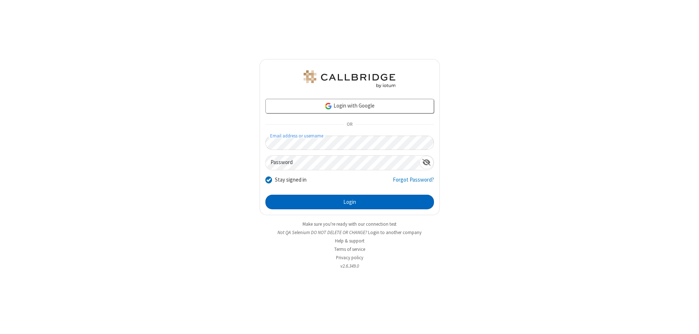
click at [350, 202] on button "Login" at bounding box center [350, 202] width 169 height 15
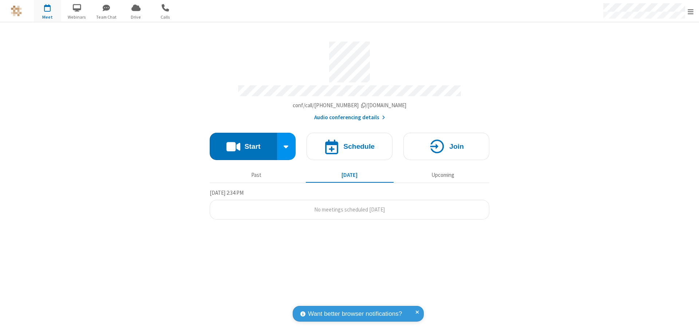
click at [691, 11] on span "Open menu" at bounding box center [691, 11] width 6 height 7
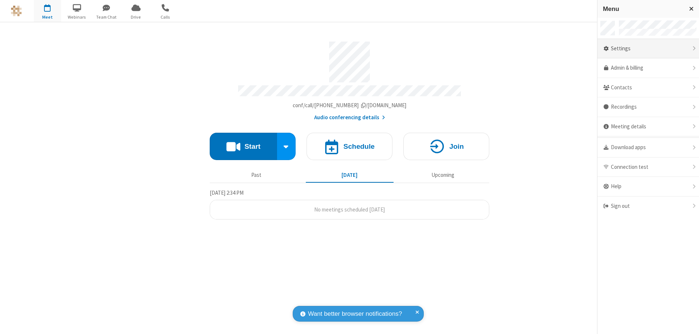
click at [648, 48] on div "Settings" at bounding box center [649, 49] width 102 height 20
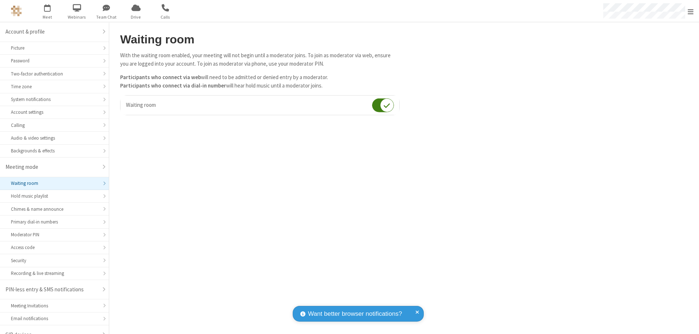
scroll to position [10, 0]
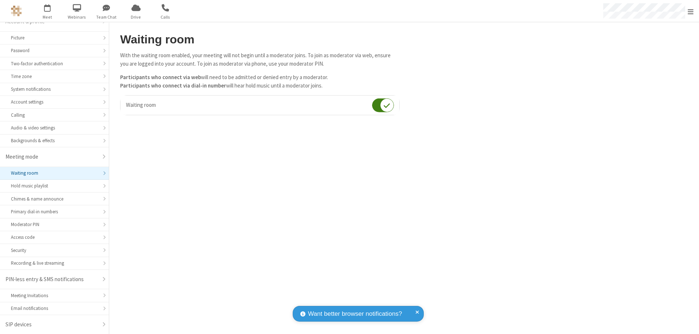
click at [383, 105] on input "checkbox" at bounding box center [383, 105] width 22 height 14
checkbox input "false"
click at [691, 11] on span "Open menu" at bounding box center [691, 11] width 6 height 7
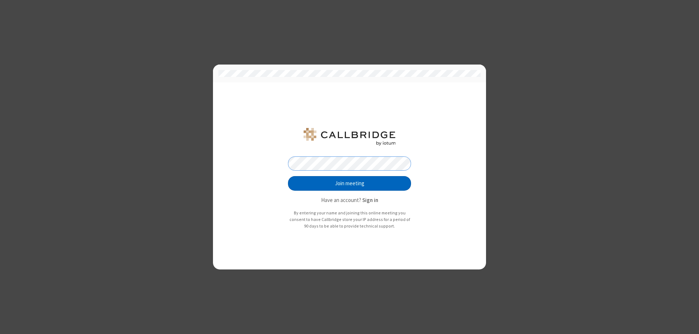
click at [350, 183] on button "Join meeting" at bounding box center [349, 183] width 123 height 15
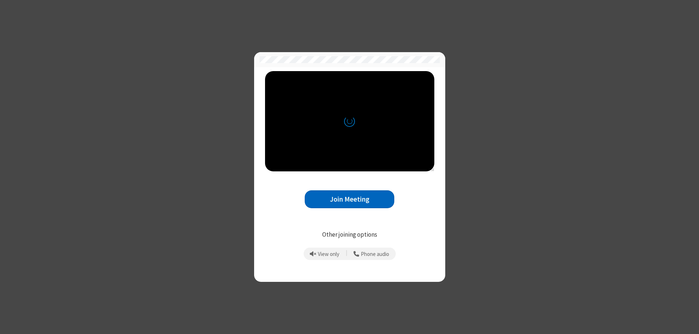
click at [350, 199] on button "Join Meeting" at bounding box center [350, 199] width 90 height 18
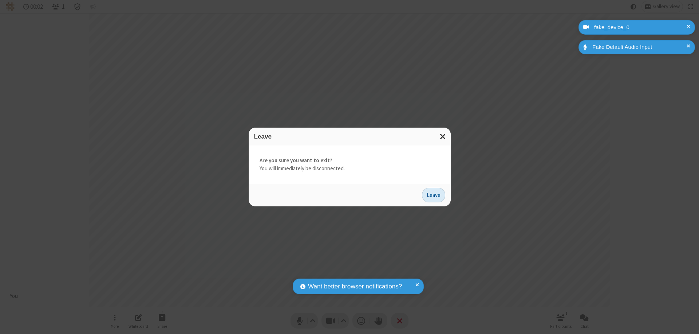
click at [434, 195] on button "Leave" at bounding box center [433, 195] width 23 height 15
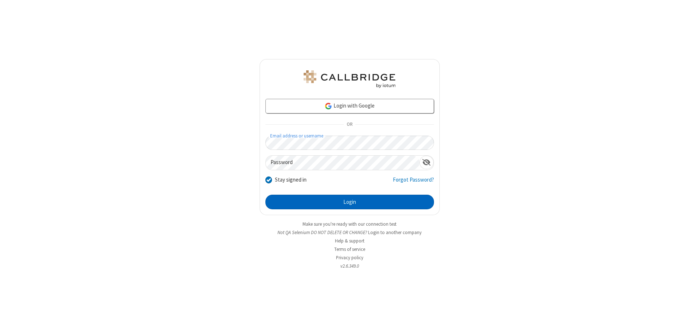
click at [350, 202] on button "Login" at bounding box center [350, 202] width 169 height 15
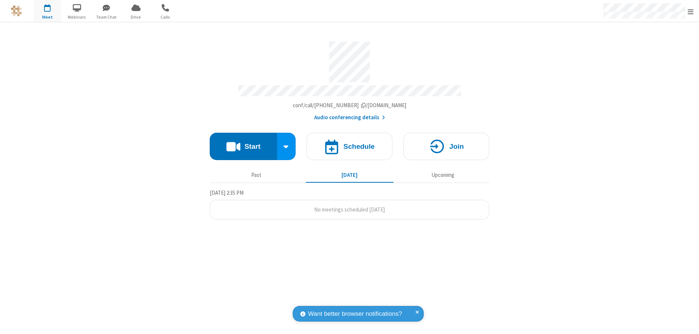
click at [691, 11] on span "Open menu" at bounding box center [691, 11] width 6 height 7
click at [660, 48] on div "Settings" at bounding box center [649, 49] width 102 height 20
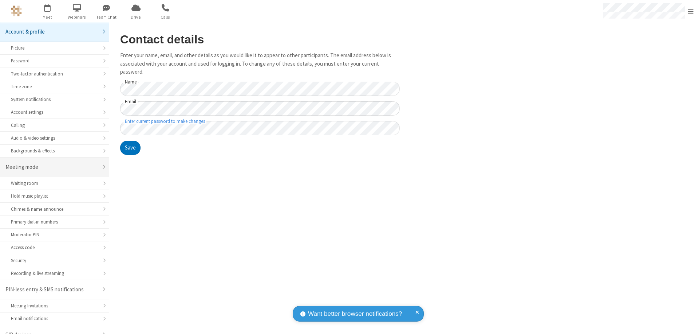
click at [52, 163] on div "Meeting mode" at bounding box center [51, 167] width 93 height 8
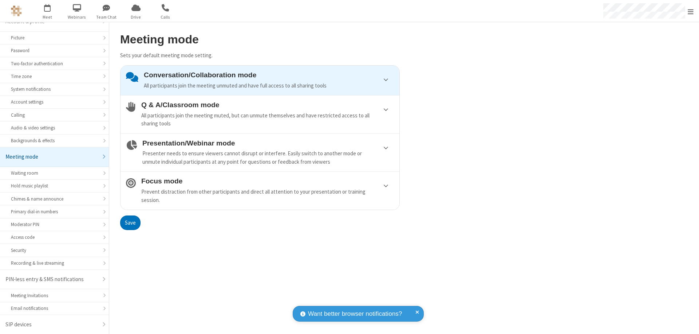
click at [260, 80] on div "Conversation/Collaboration mode All participants join the meeting unmuted and h…" at bounding box center [269, 80] width 250 height 19
click at [130, 222] on button "Save" at bounding box center [130, 222] width 20 height 15
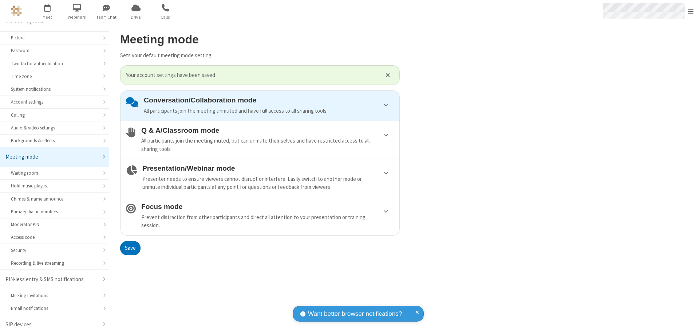
click at [691, 11] on span "Open menu" at bounding box center [691, 11] width 6 height 7
click at [699, 206] on span at bounding box center [708, 206] width 7 height 6
